Goal: Navigation & Orientation: Find specific page/section

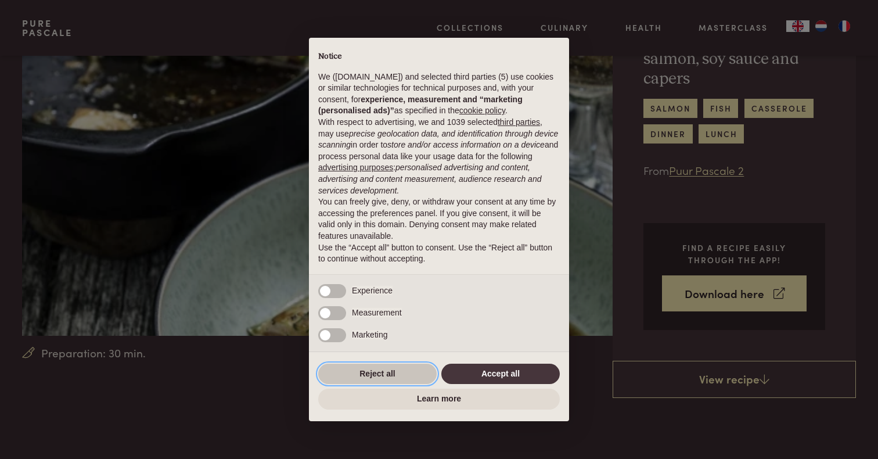
click at [380, 372] on button "Reject all" at bounding box center [377, 373] width 118 height 21
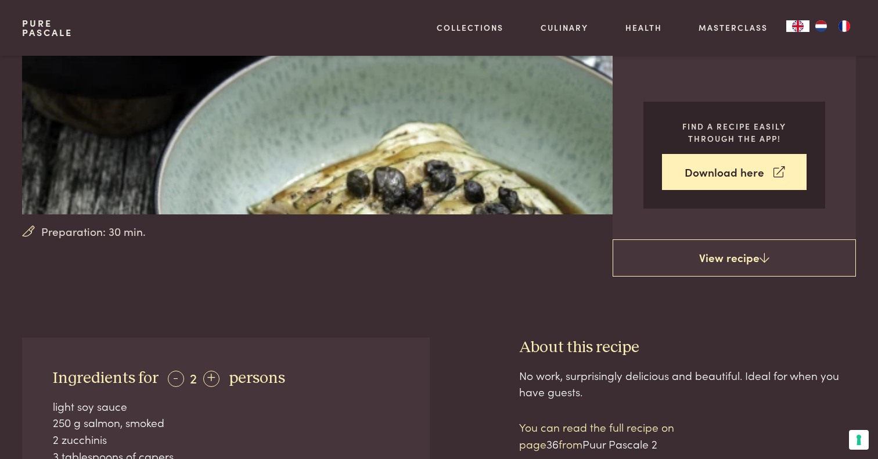
scroll to position [189, 0]
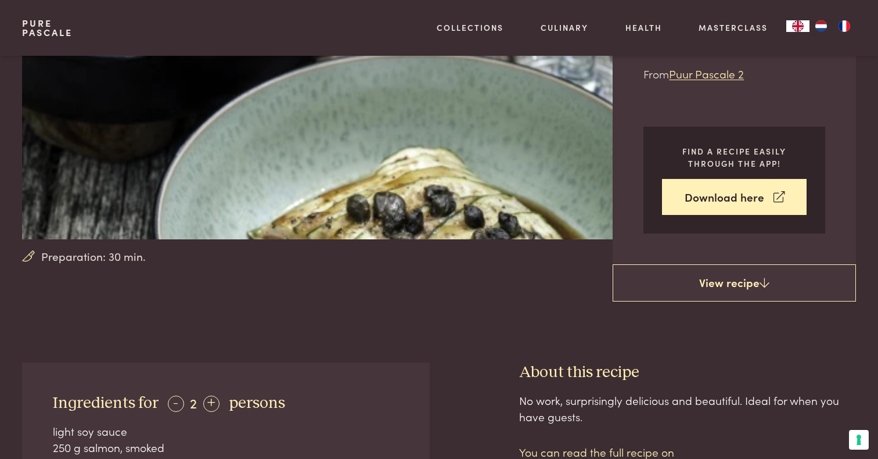
click at [49, 33] on link "Pure Pascale" at bounding box center [47, 28] width 51 height 19
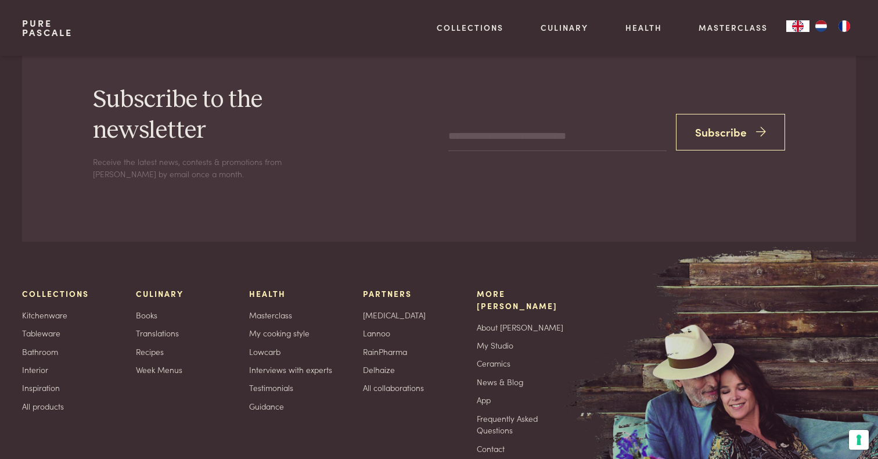
scroll to position [3591, 0]
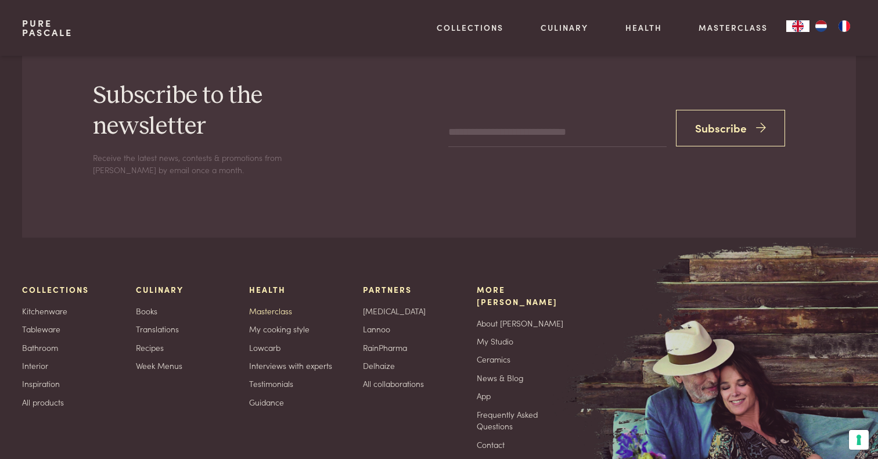
click at [264, 305] on link "Masterclass" at bounding box center [270, 311] width 43 height 12
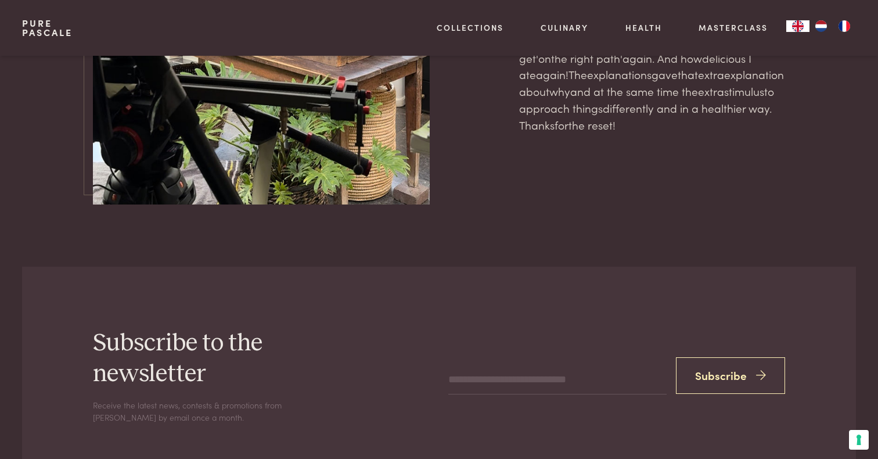
scroll to position [3663, 0]
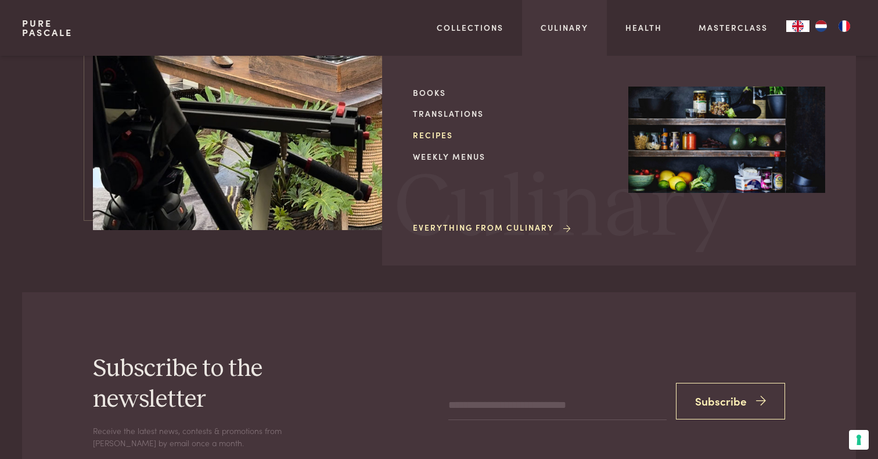
click at [437, 132] on link "Recipes" at bounding box center [511, 135] width 197 height 12
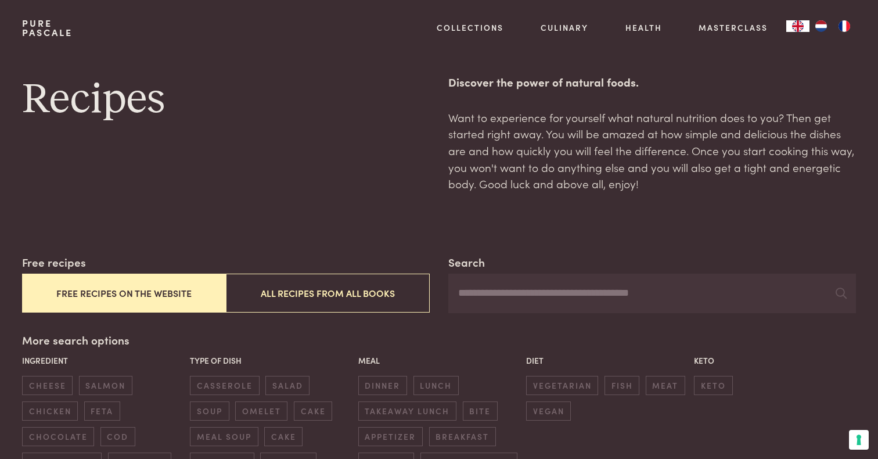
scroll to position [21, 0]
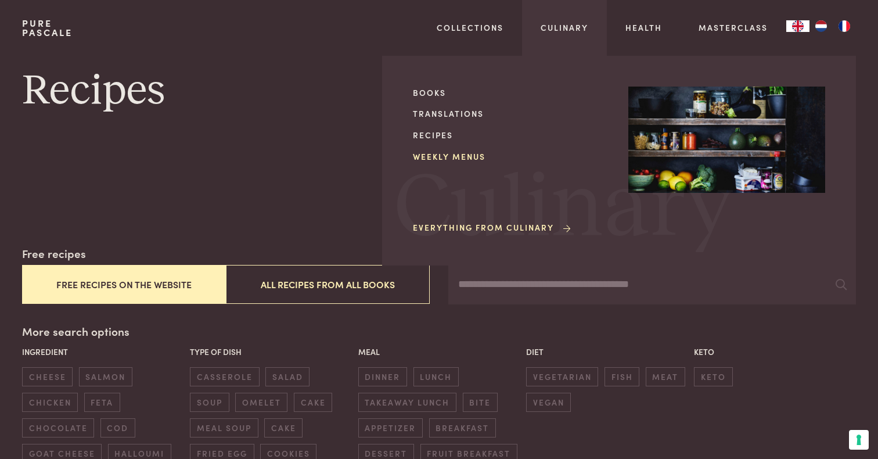
click at [470, 153] on link "Weekly menus" at bounding box center [511, 156] width 197 height 12
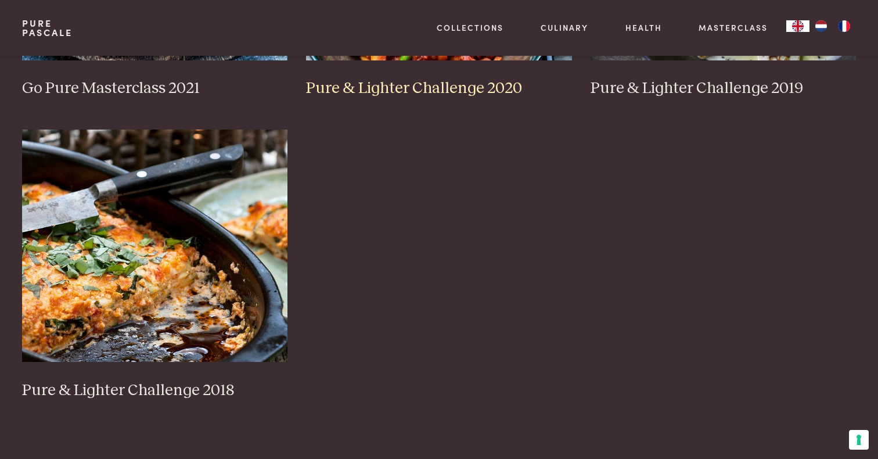
scroll to position [1065, 0]
